Goal: Task Accomplishment & Management: Manage account settings

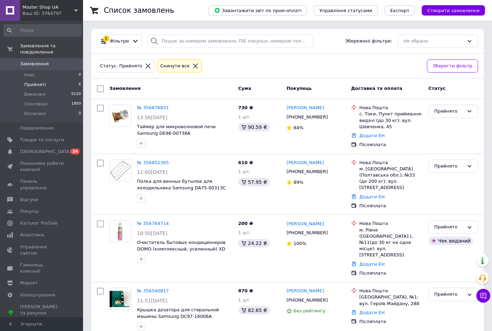
click at [34, 61] on span "Замовлення" at bounding box center [34, 64] width 29 height 6
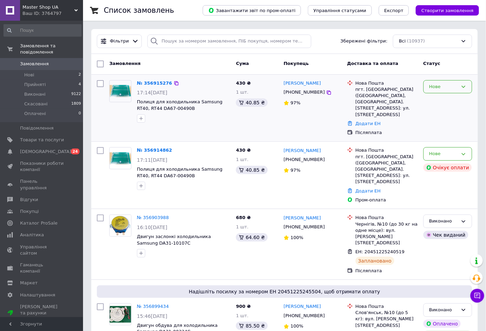
click at [450, 84] on div "Нове" at bounding box center [443, 86] width 29 height 7
click at [442, 101] on li "Прийнято" at bounding box center [448, 101] width 48 height 13
click at [457, 153] on div "Нове" at bounding box center [443, 153] width 29 height 7
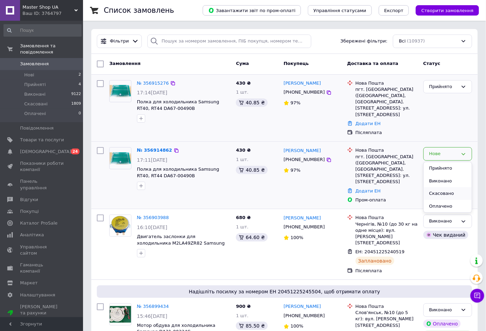
click at [438, 192] on li "Скасовано" at bounding box center [448, 194] width 48 height 13
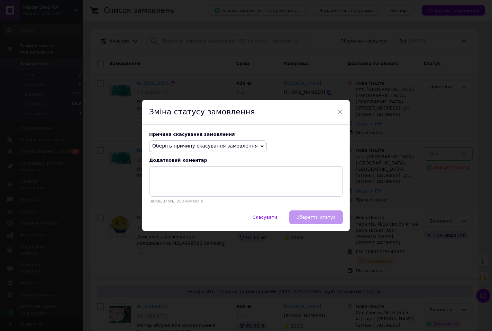
click at [194, 143] on span "Оберіть причину скасування замовлення" at bounding box center [208, 146] width 118 height 12
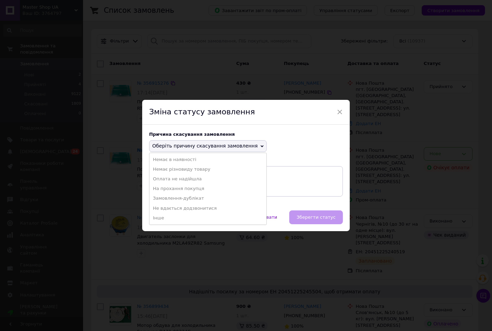
drag, startPoint x: 170, startPoint y: 200, endPoint x: 185, endPoint y: 202, distance: 15.3
click at [170, 200] on li "Замовлення-дублікат" at bounding box center [207, 199] width 117 height 10
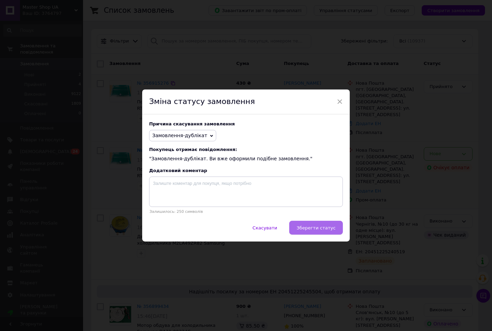
drag, startPoint x: 310, startPoint y: 221, endPoint x: 312, endPoint y: 224, distance: 4.0
click at [312, 224] on div "× Зміна статусу замовлення Причина скасування замовлення Замовлення-дублікат Не…" at bounding box center [246, 166] width 208 height 152
click at [312, 227] on span "Зберегти статус" at bounding box center [316, 228] width 39 height 5
